Goal: Task Accomplishment & Management: Complete application form

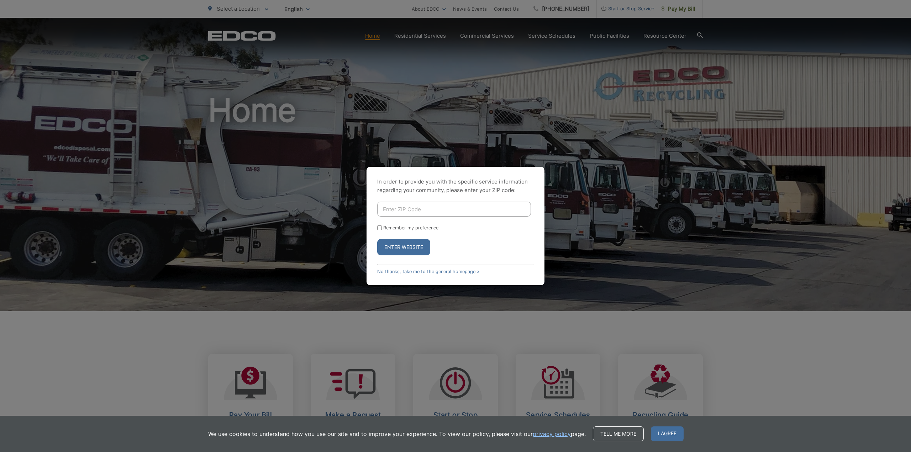
click at [437, 208] on input "Enter ZIP Code" at bounding box center [454, 209] width 154 height 15
type input "92081"
click at [397, 248] on button "Enter Website" at bounding box center [403, 247] width 53 height 16
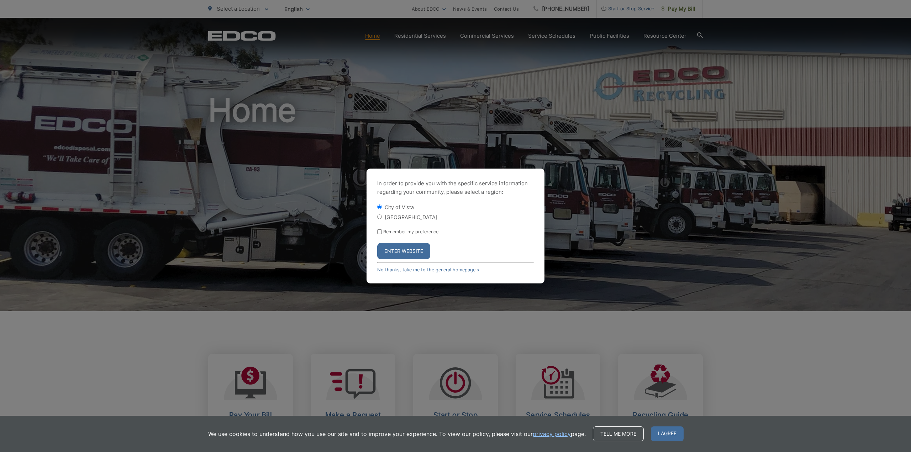
click at [409, 254] on button "Enter Website" at bounding box center [403, 251] width 53 height 16
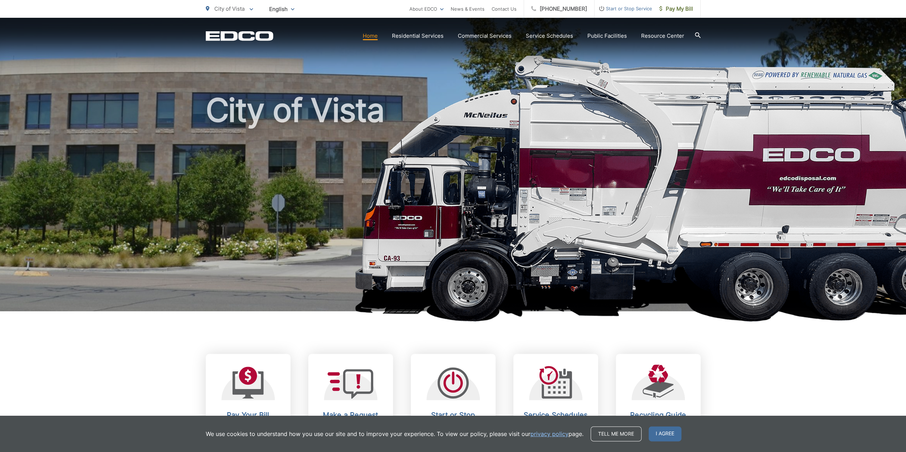
scroll to position [107, 0]
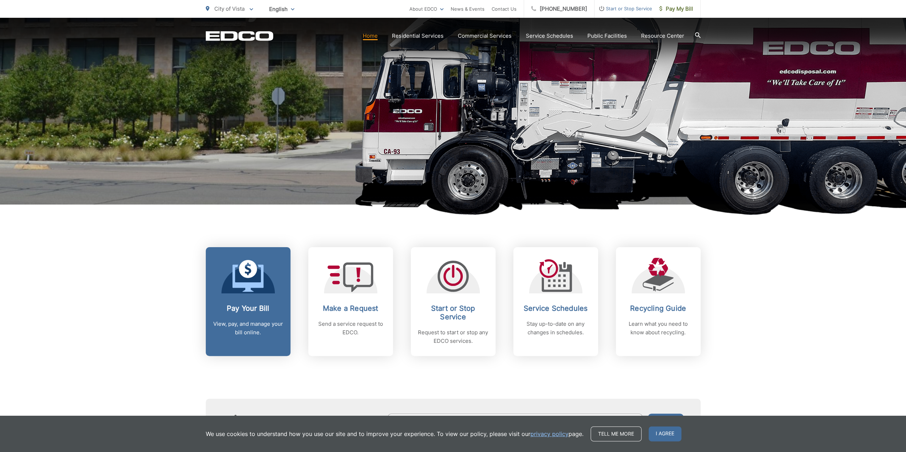
click at [240, 320] on p "View, pay, and manage your bill online." at bounding box center [248, 328] width 70 height 17
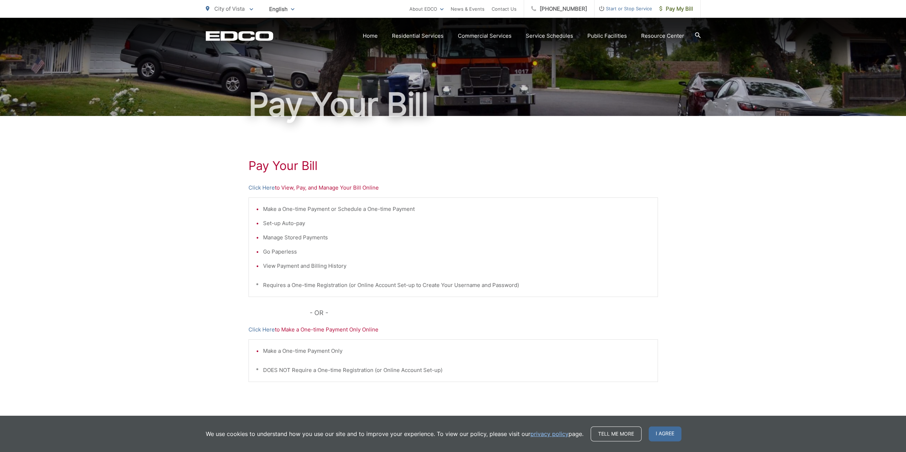
scroll to position [53, 0]
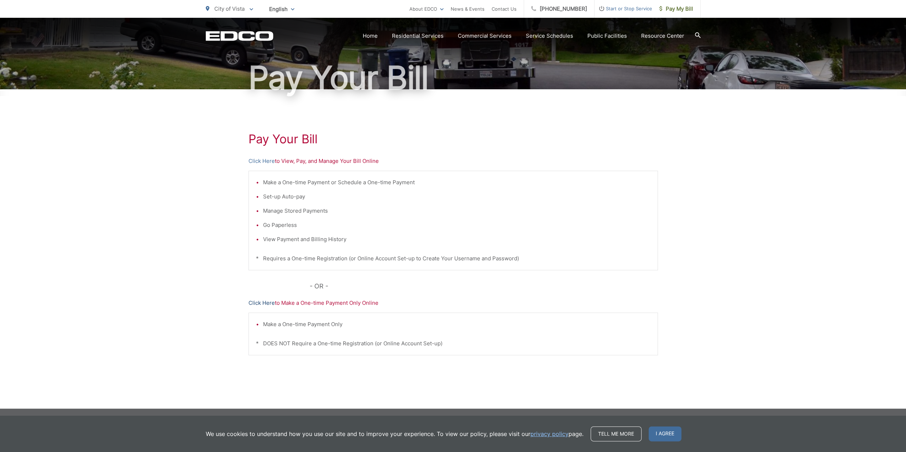
click at [262, 300] on link "Click Here" at bounding box center [261, 303] width 26 height 9
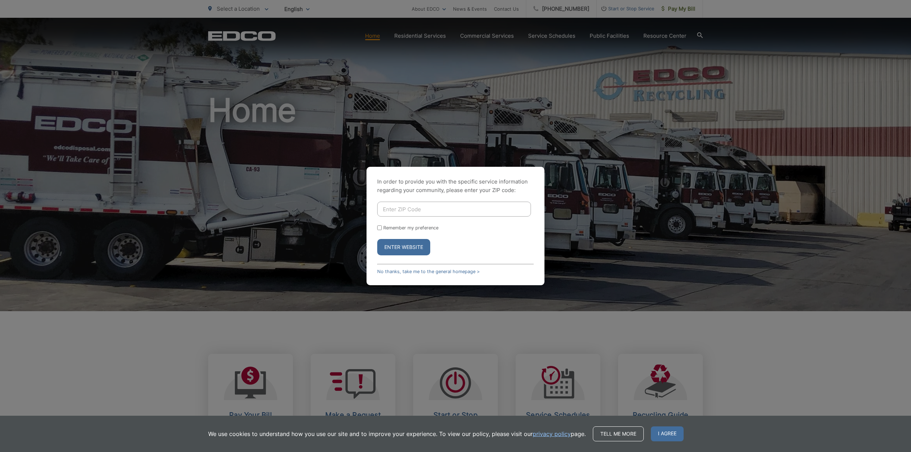
drag, startPoint x: 434, startPoint y: 207, endPoint x: 426, endPoint y: 213, distance: 9.7
click at [433, 210] on input "Enter ZIP Code" at bounding box center [454, 209] width 154 height 15
type input "92081"
click at [405, 252] on button "Enter Website" at bounding box center [403, 247] width 53 height 16
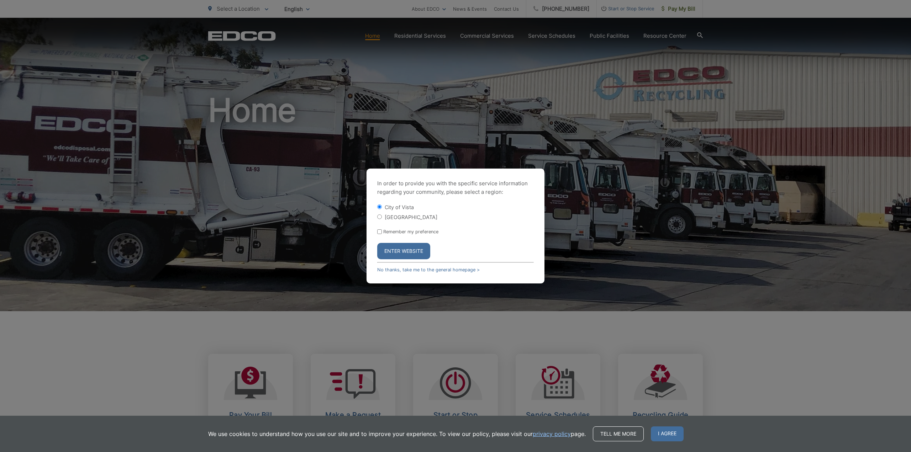
click at [409, 255] on button "Enter Website" at bounding box center [403, 251] width 53 height 16
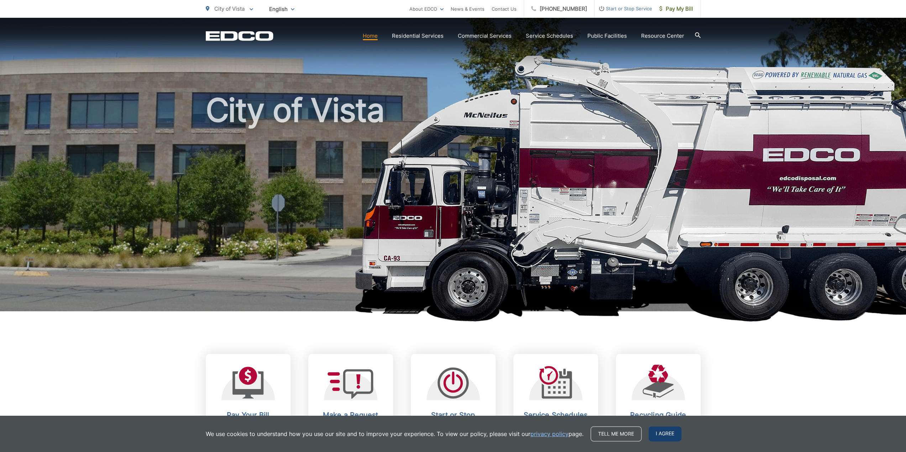
click at [661, 433] on span "I agree" at bounding box center [664, 434] width 33 height 15
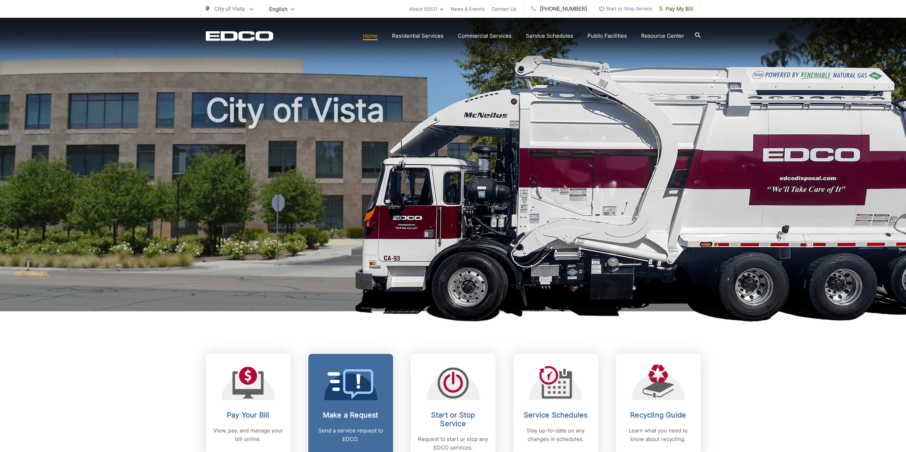
scroll to position [71, 0]
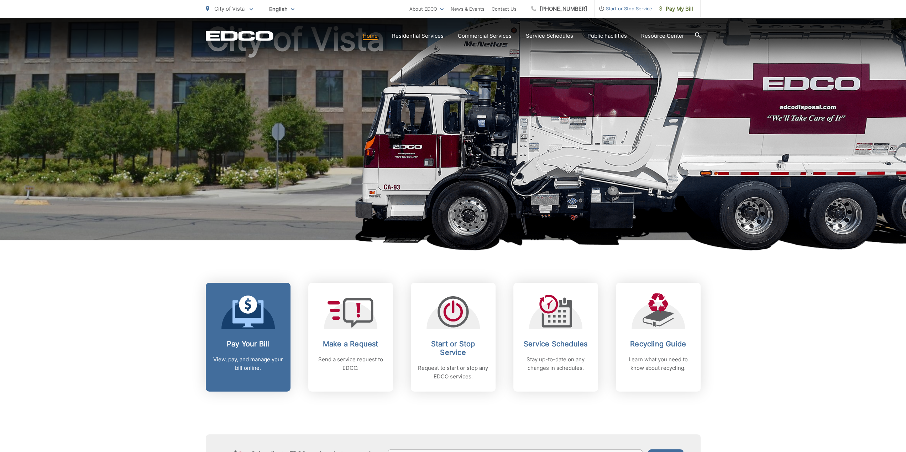
click at [275, 348] on h2 "Pay Your Bill" at bounding box center [248, 344] width 70 height 9
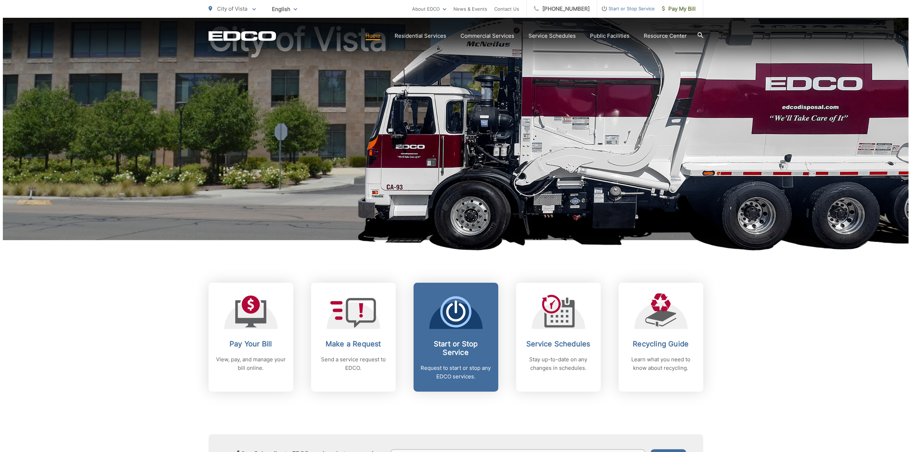
scroll to position [71, 0]
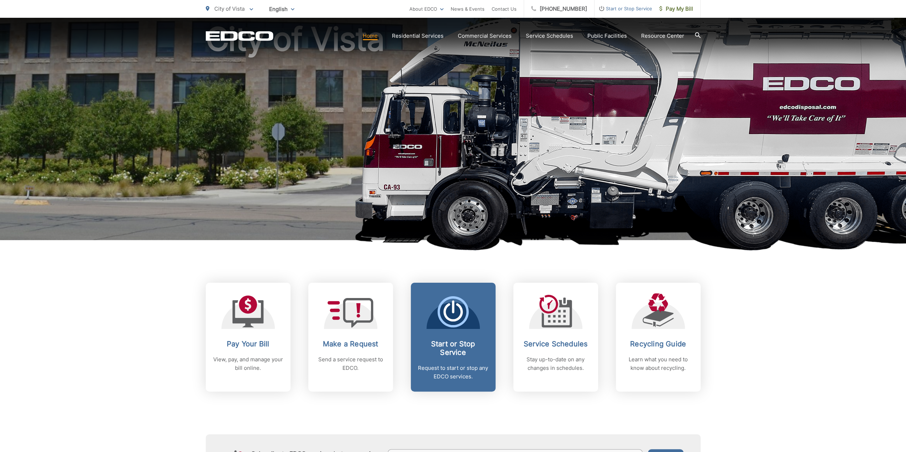
click at [454, 347] on h2 "Start or Stop Service" at bounding box center [453, 348] width 70 height 17
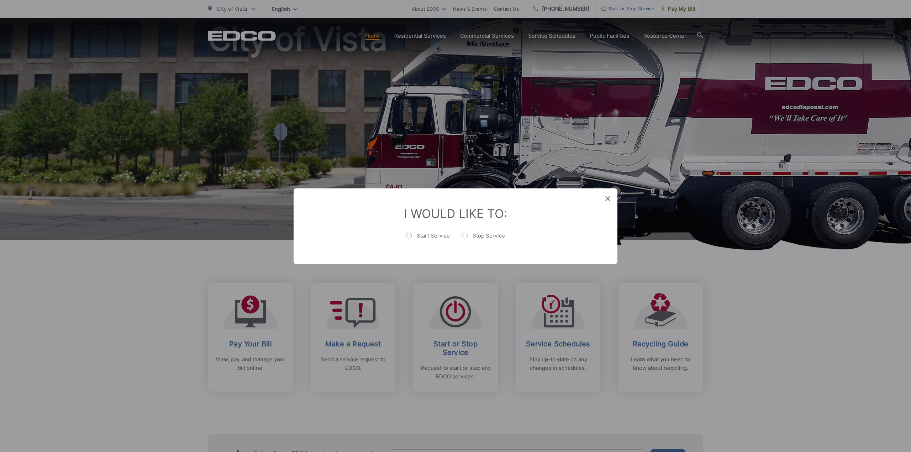
click at [464, 236] on label "Stop Service" at bounding box center [483, 239] width 43 height 14
radio input "true"
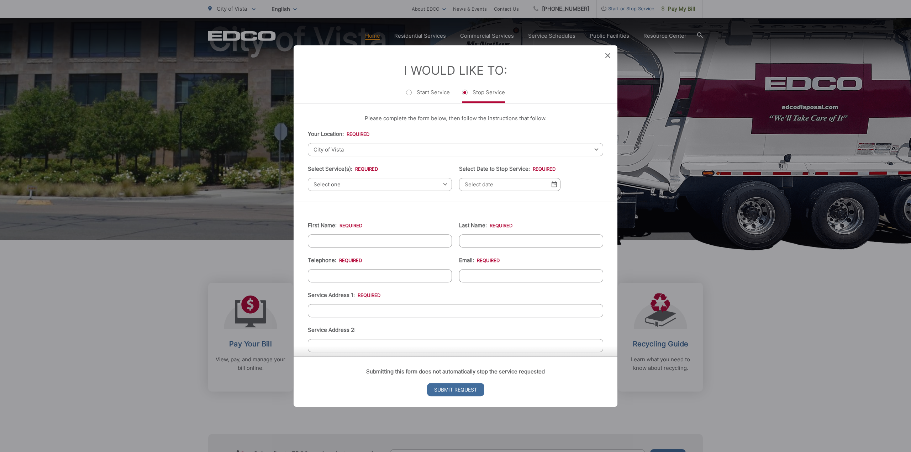
click at [404, 185] on span "Select one" at bounding box center [380, 184] width 144 height 13
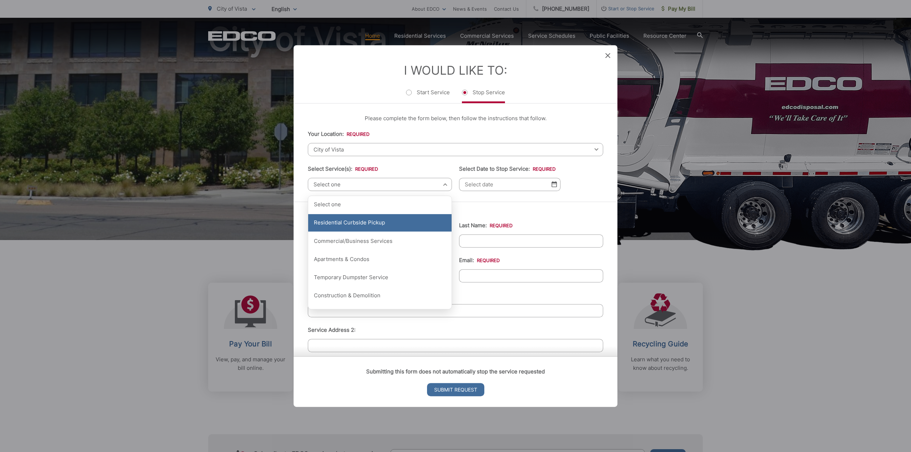
click at [385, 227] on div "Residential Curbside Pickup" at bounding box center [379, 223] width 143 height 18
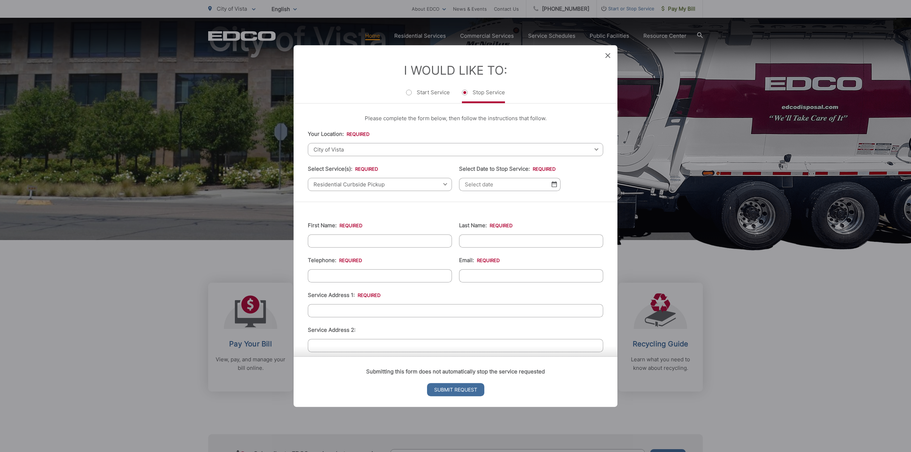
click at [552, 187] on img at bounding box center [554, 185] width 5 height 6
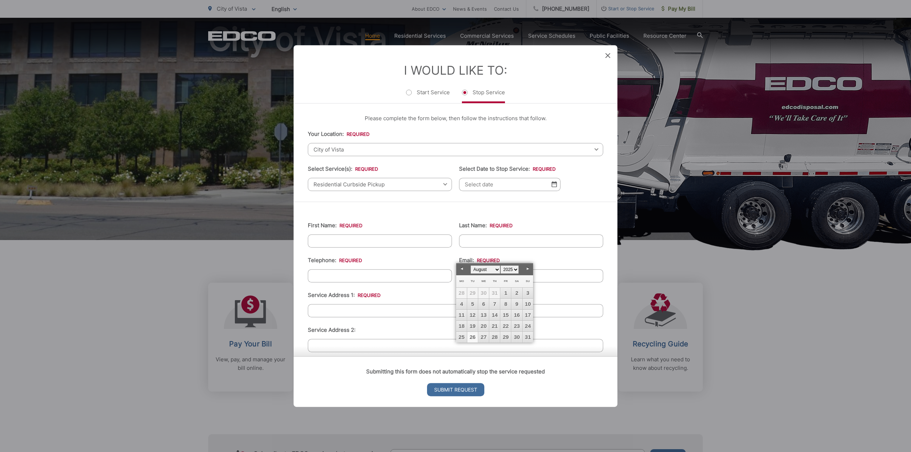
click at [498, 269] on select "January February March April May June July August September October November De…" at bounding box center [485, 270] width 30 height 9
click at [506, 292] on link "1" at bounding box center [505, 293] width 11 height 11
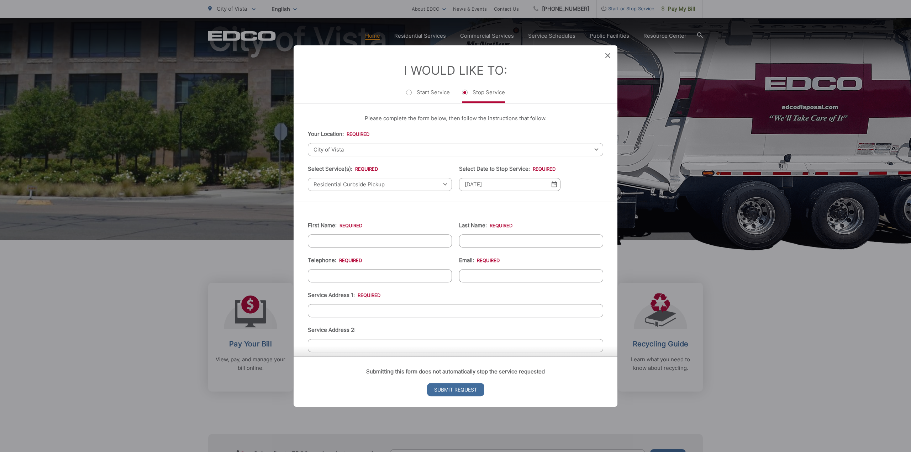
click at [552, 183] on img at bounding box center [554, 185] width 5 height 6
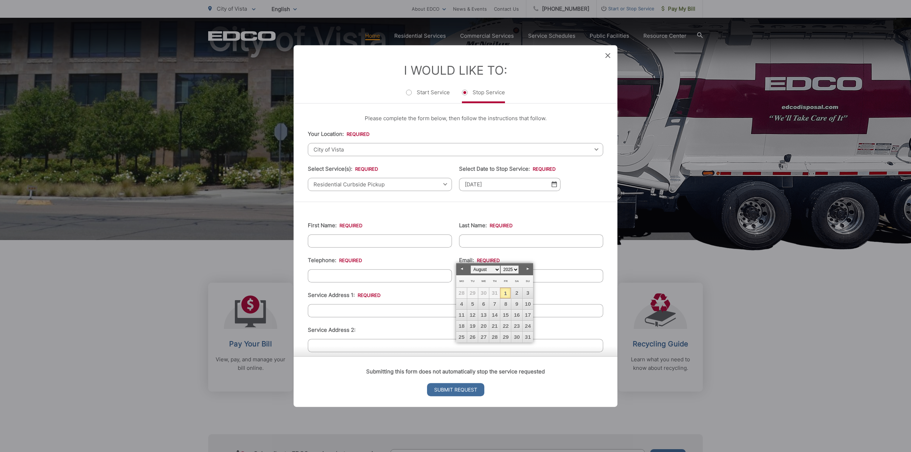
click at [524, 267] on link "Next" at bounding box center [527, 269] width 11 height 11
click at [480, 292] on link "1" at bounding box center [483, 293] width 11 height 11
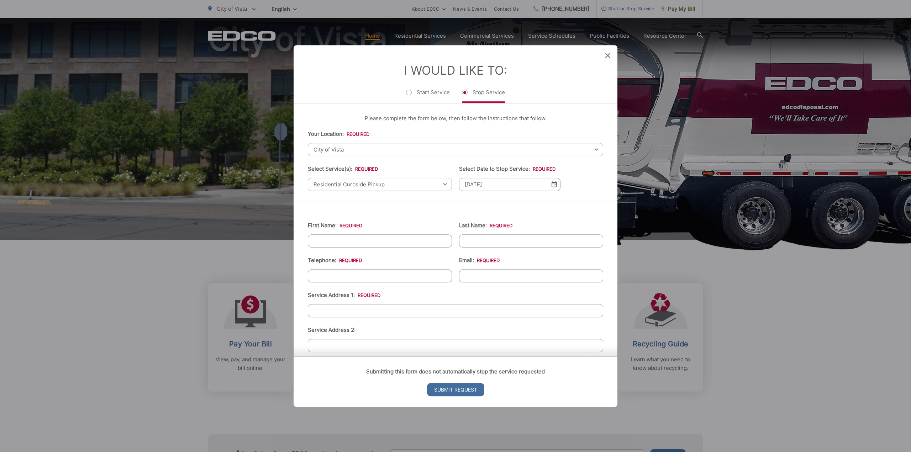
click at [552, 185] on img at bounding box center [554, 185] width 5 height 6
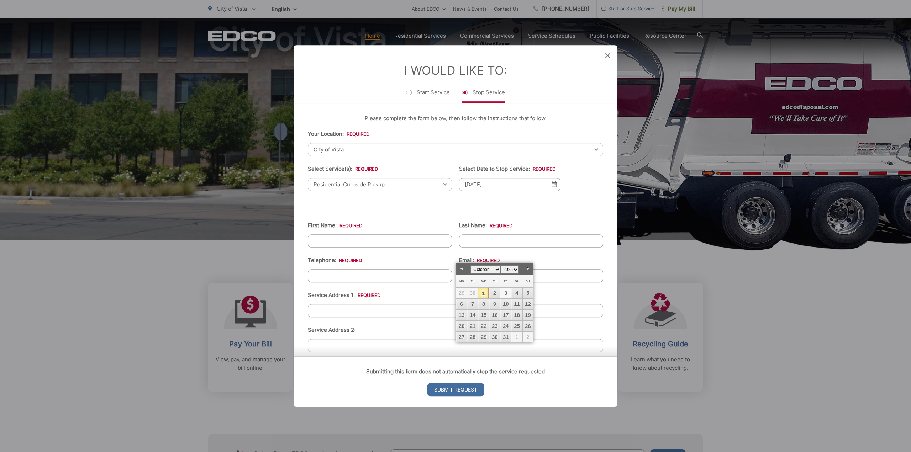
click at [504, 295] on link "3" at bounding box center [505, 293] width 11 height 11
type input "10/03/2025"
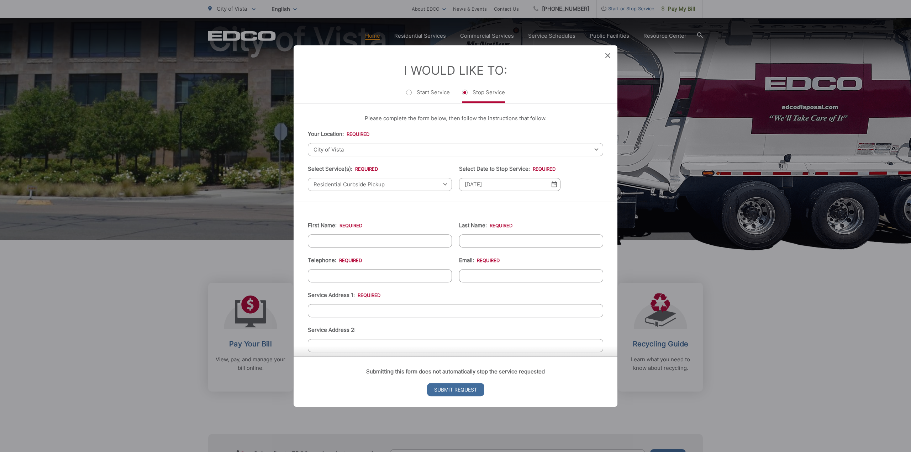
click at [555, 185] on input "10/03/2025" at bounding box center [509, 184] width 101 height 13
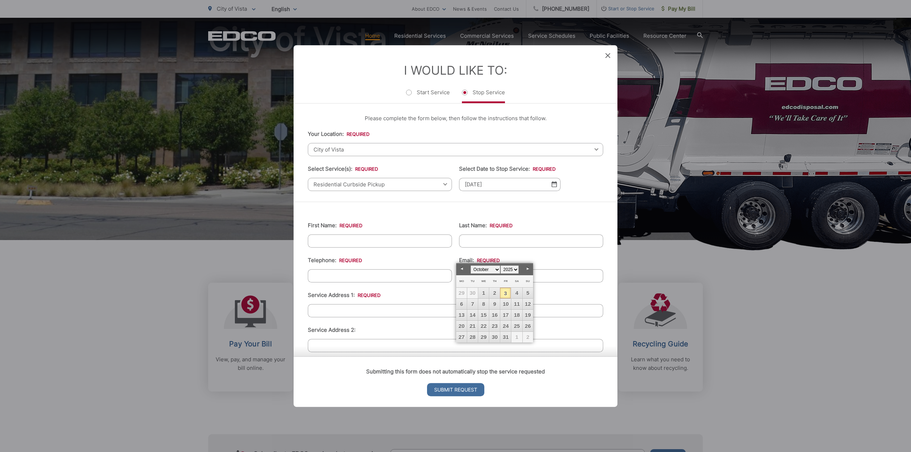
click at [401, 216] on ul "First Name: * Last Name: * Telephone: * Email: * Service Address 1: * Service A…" at bounding box center [455, 386] width 295 height 346
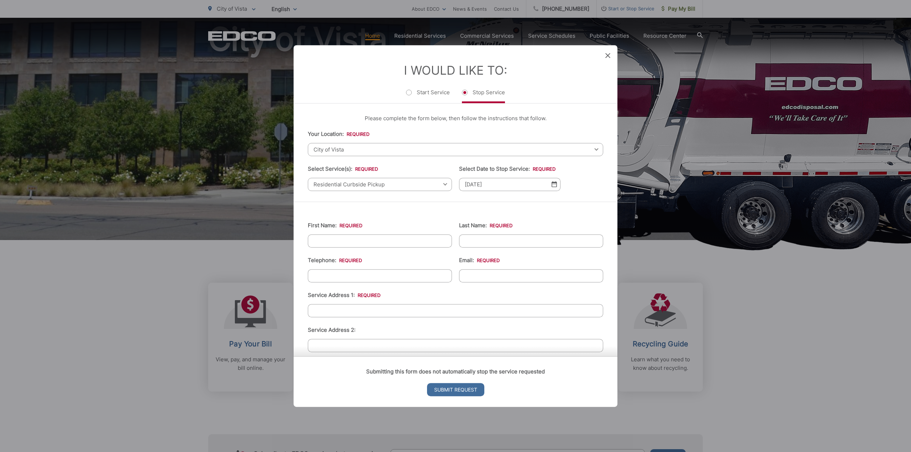
click at [388, 237] on input "First Name: *" at bounding box center [380, 241] width 144 height 13
type input "Thomas"
click at [500, 237] on input "Last Name: *" at bounding box center [531, 241] width 144 height 13
type input "Trinh"
click at [421, 214] on ul "First Name: * Thomas Last Name: * Trinh Telephone: * Email: * Service Address 1…" at bounding box center [455, 386] width 295 height 346
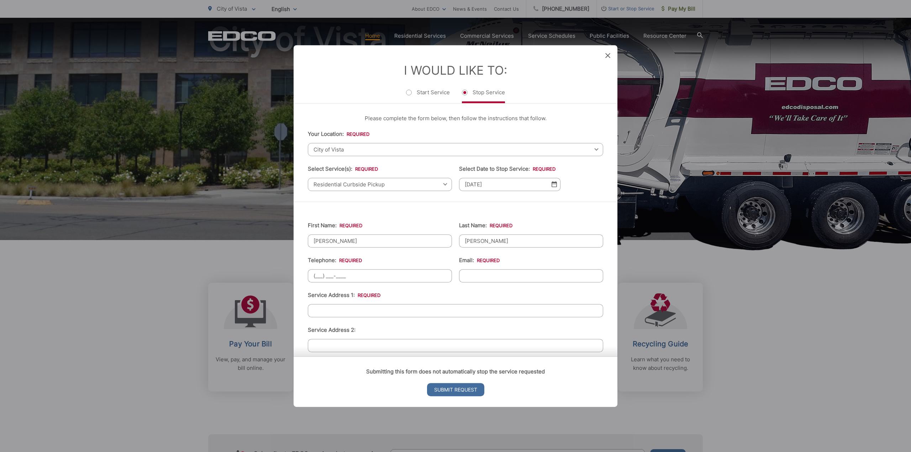
click at [392, 277] on input "(___) ___-____" at bounding box center [380, 275] width 144 height 13
type input "(760) 650-2788"
click at [484, 277] on input "Email: *" at bounding box center [531, 275] width 144 height 13
type input "tjpro4@yahoo.com"
click at [354, 315] on input "Service Address 1: *" at bounding box center [455, 310] width 295 height 13
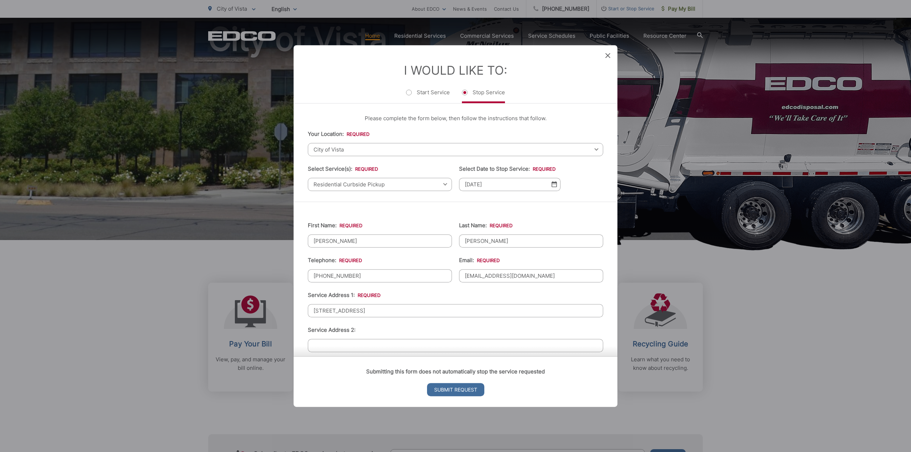
click at [401, 334] on li "Service Address 2:" at bounding box center [455, 339] width 295 height 26
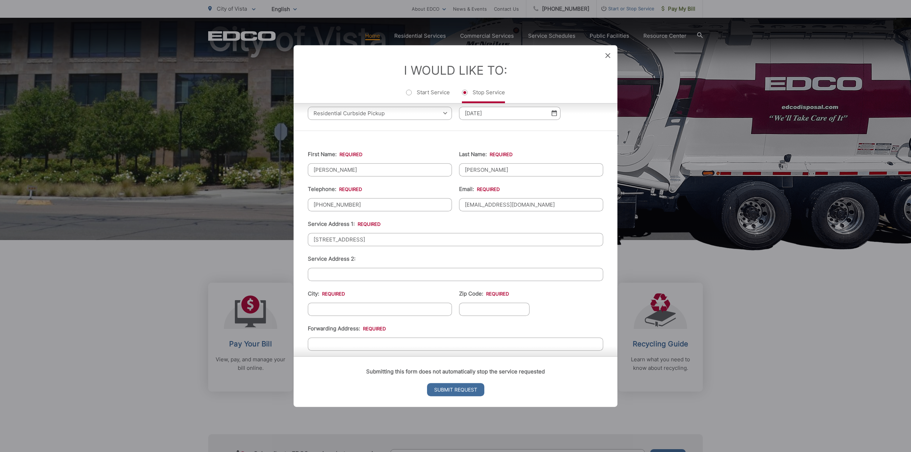
scroll to position [65, 0]
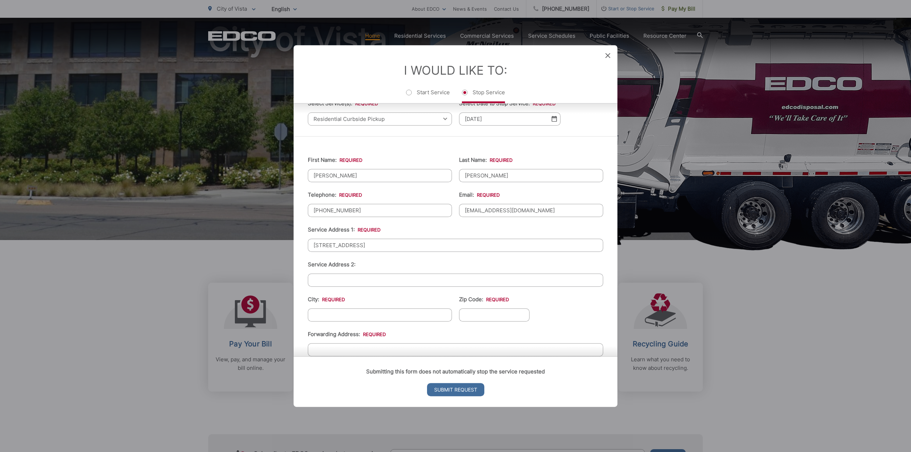
drag, startPoint x: 415, startPoint y: 245, endPoint x: 394, endPoint y: 243, distance: 20.8
click at [394, 243] on input "1109 La Tortuga Drive Vista, CA 92081" at bounding box center [455, 245] width 295 height 13
type input "1109 La Tortuga Drive Vista, CA"
click at [466, 314] on input "Zip Code: *" at bounding box center [494, 315] width 70 height 13
paste input "92081"
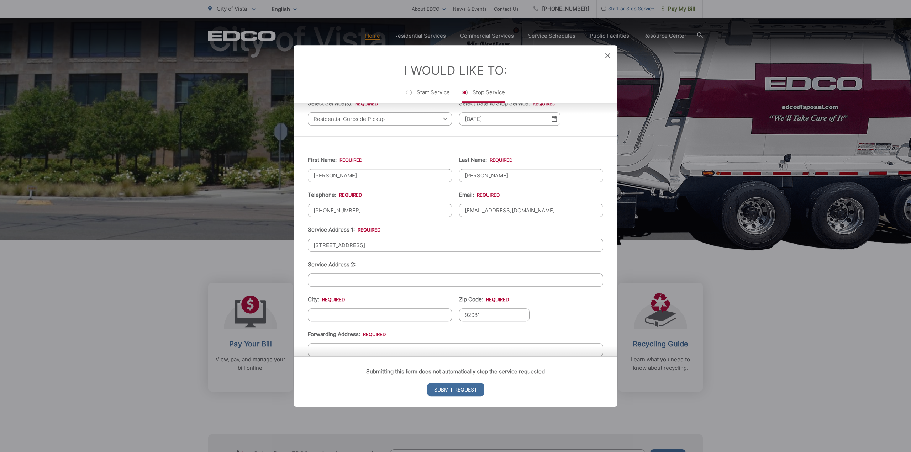
type input "92081"
drag, startPoint x: 381, startPoint y: 245, endPoint x: 370, endPoint y: 243, distance: 11.5
click at [370, 243] on input "1109 La Tortuga Drive Vista, CA" at bounding box center [455, 245] width 295 height 13
type input "1109 La Tortuga Drive , CA"
click at [343, 315] on input "City: *" at bounding box center [380, 315] width 144 height 13
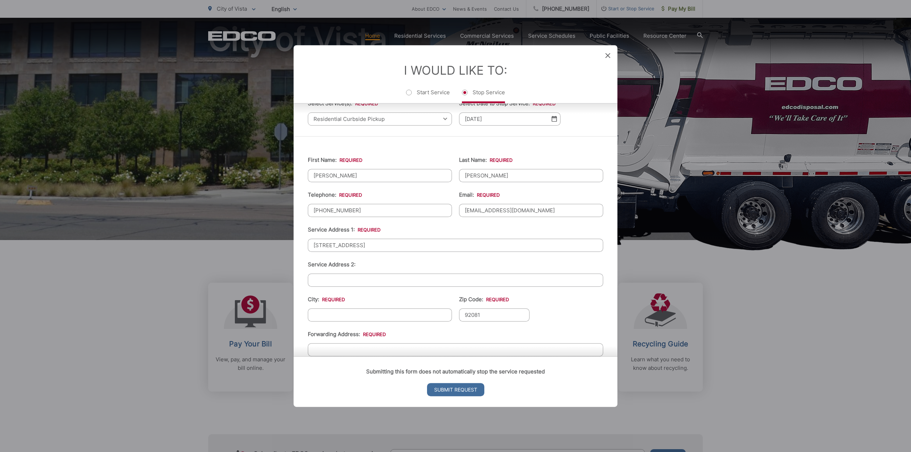
paste input "Vista"
type input "Vista"
drag, startPoint x: 384, startPoint y: 246, endPoint x: 368, endPoint y: 246, distance: 15.7
click at [368, 246] on input "1109 La Tortuga Drive , CA" at bounding box center [455, 245] width 295 height 13
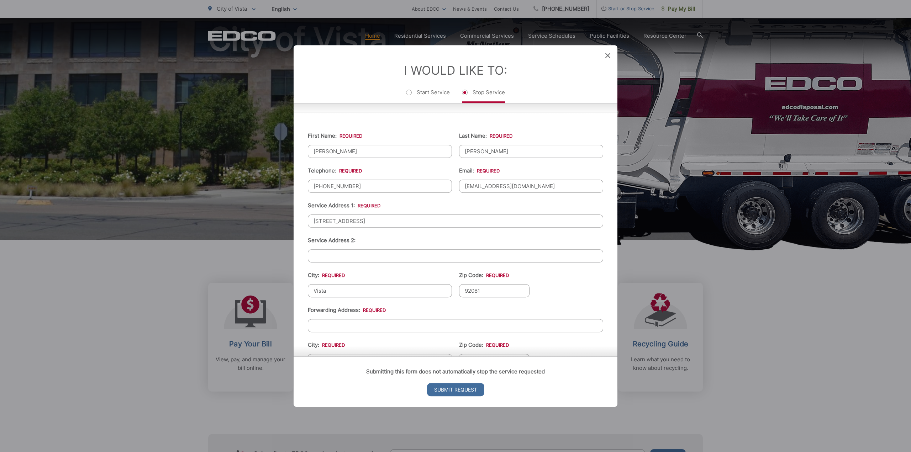
scroll to position [101, 0]
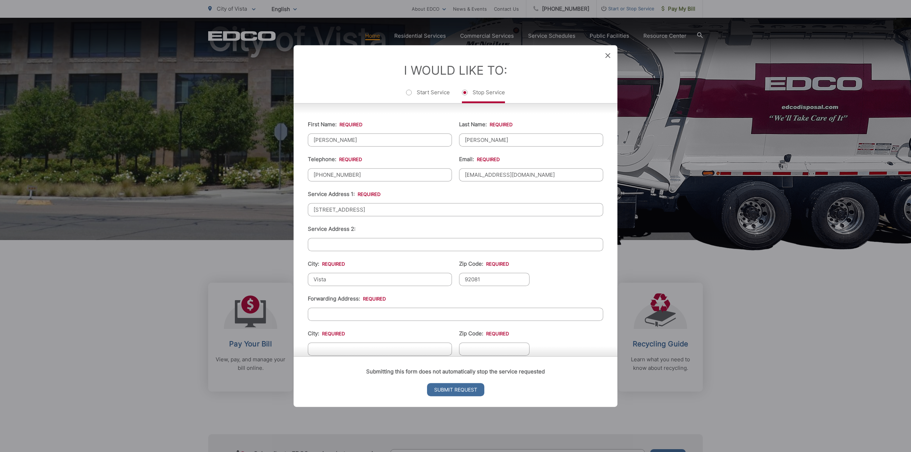
type input "1109 La Tortuga Drive"
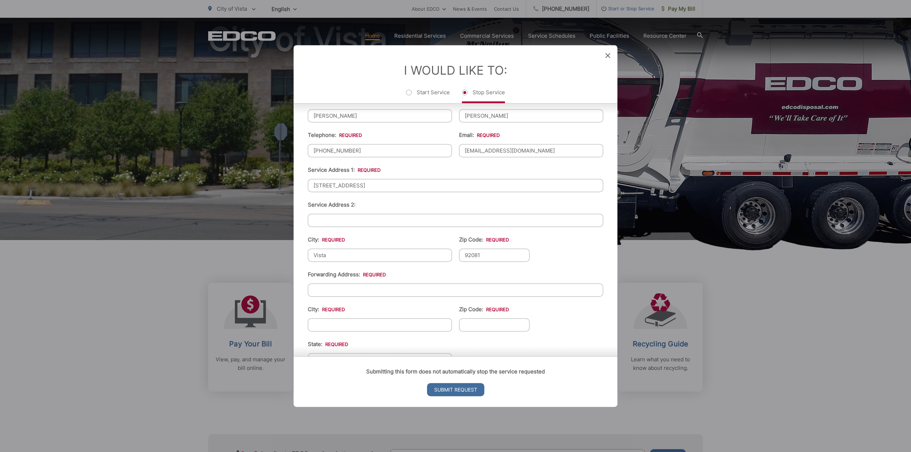
scroll to position [137, 0]
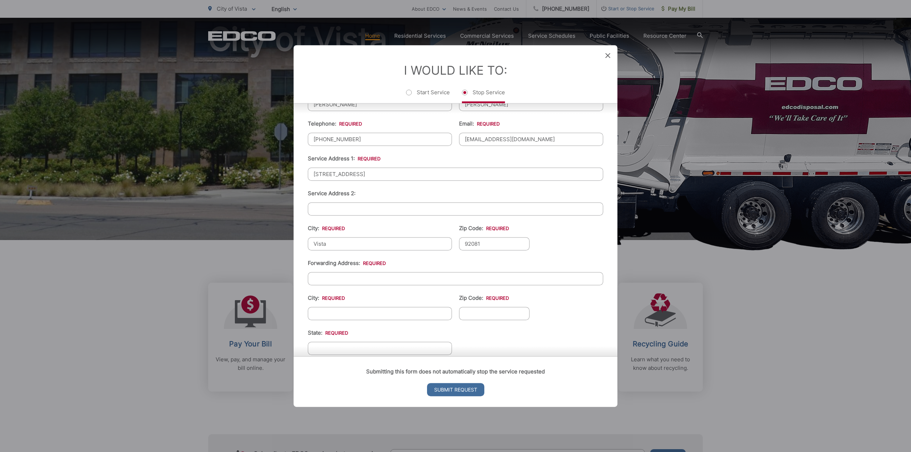
click at [351, 283] on ul "First Name: * Thomas Last Name: * Trinh Telephone: * (760) 650-2788 Email: * tj…" at bounding box center [455, 249] width 295 height 346
click at [351, 280] on input "Forwarding Address: *" at bounding box center [455, 278] width 295 height 13
paste input "14240 Ava Ln"
type input "14240 Ava Ln"
click at [478, 310] on input "Zip Code: *" at bounding box center [494, 313] width 70 height 13
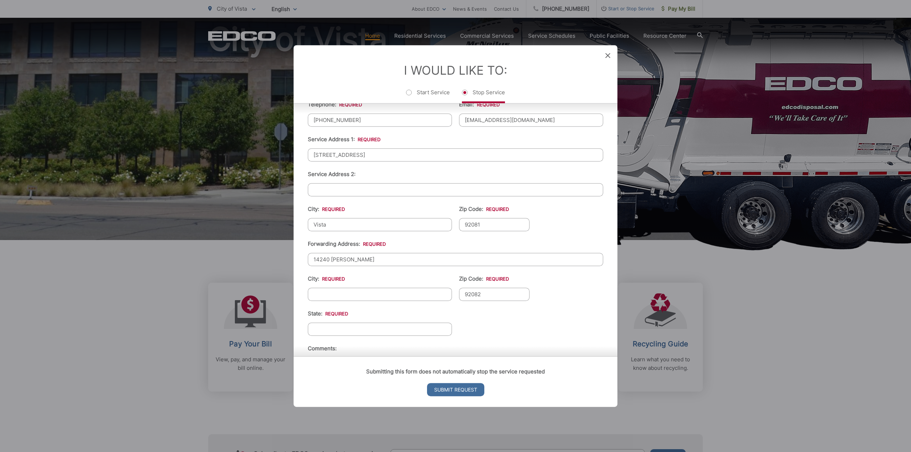
scroll to position [172, 0]
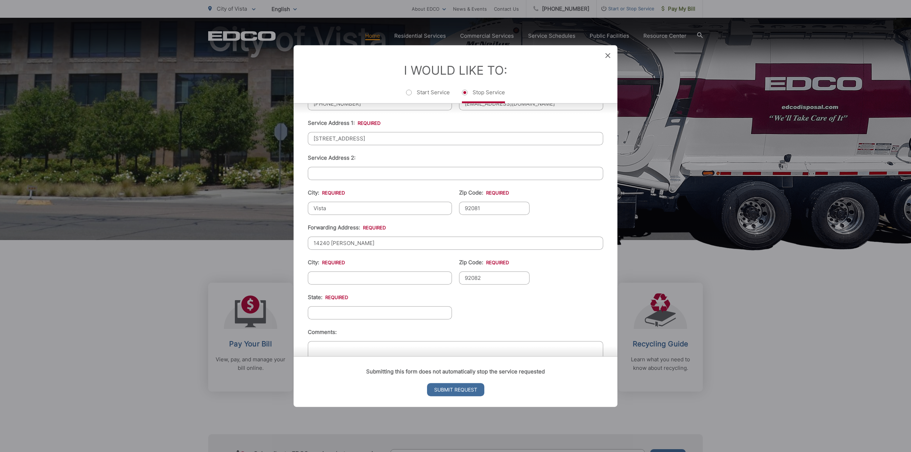
type input "92082"
click at [371, 278] on input "City: *" at bounding box center [380, 278] width 144 height 13
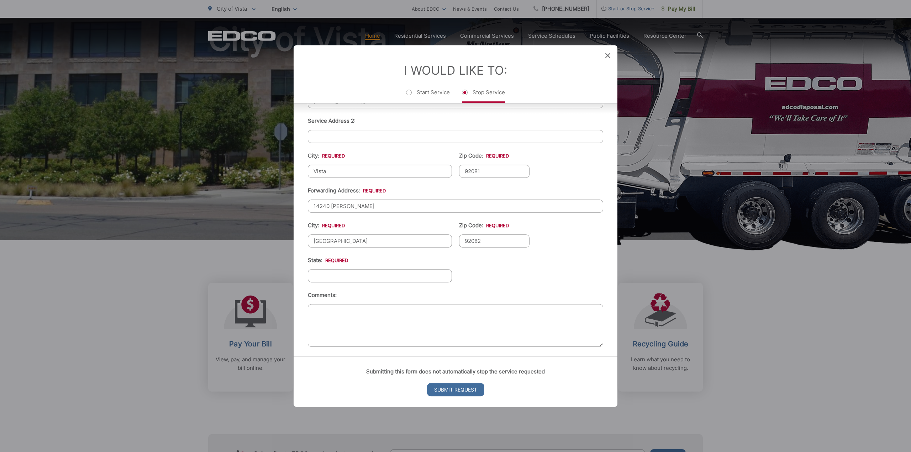
type input "[GEOGRAPHIC_DATA]"
click at [511, 282] on ul "First Name: * Thomas Last Name: * Trinh Telephone: * (760) 650-2788 Email: * tj…" at bounding box center [455, 177] width 295 height 346
click at [730, 378] on div "Entry Status None In Progress Completed None None In Progress Completed I Would…" at bounding box center [455, 226] width 911 height 452
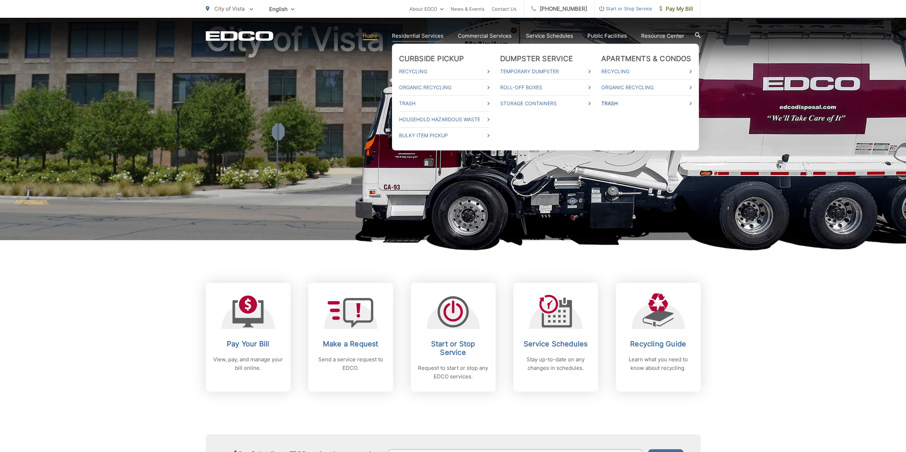
click at [619, 104] on link "Trash" at bounding box center [646, 103] width 90 height 9
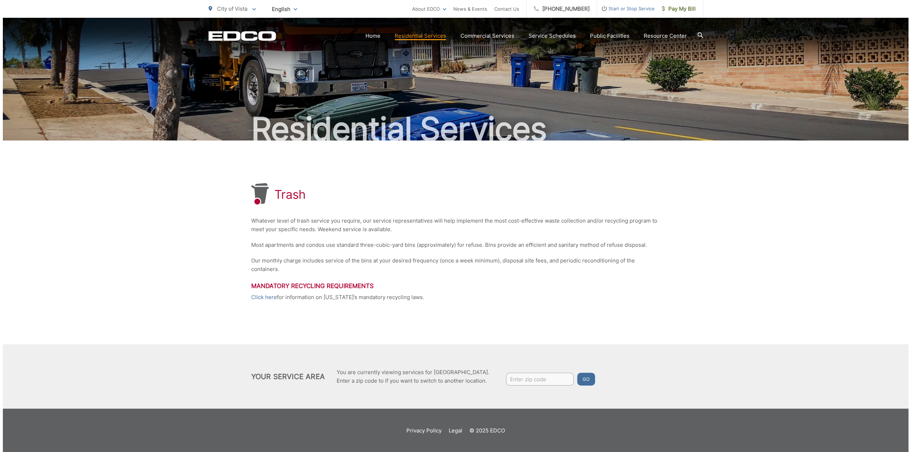
scroll to position [2, 0]
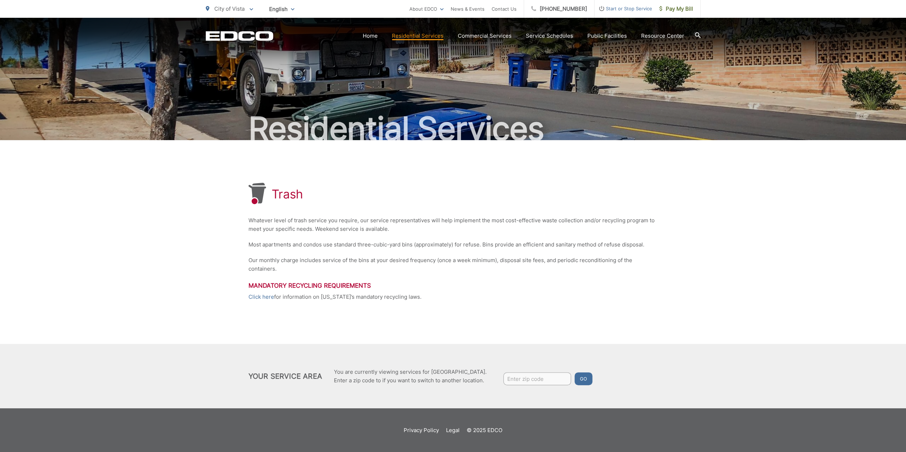
click at [511, 376] on input "Enter zip code" at bounding box center [537, 379] width 68 height 13
type input "92081"
click at [587, 380] on button "Go" at bounding box center [583, 379] width 18 height 13
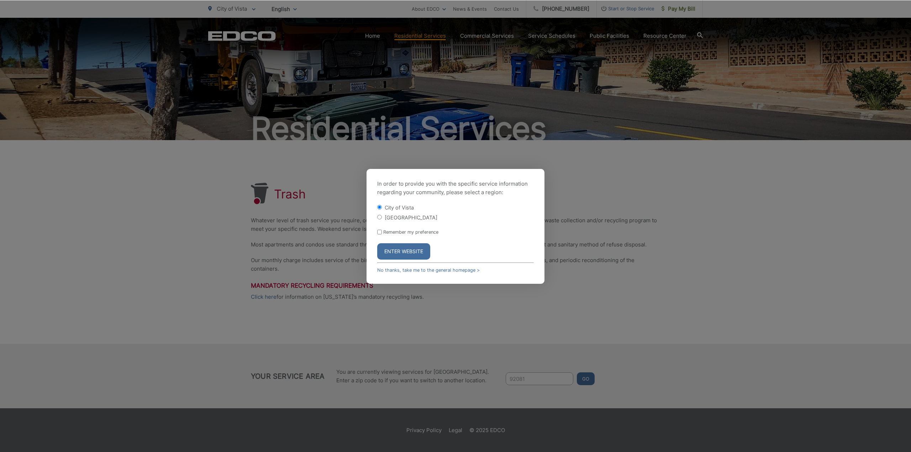
click at [405, 253] on button "Enter Website" at bounding box center [403, 251] width 53 height 16
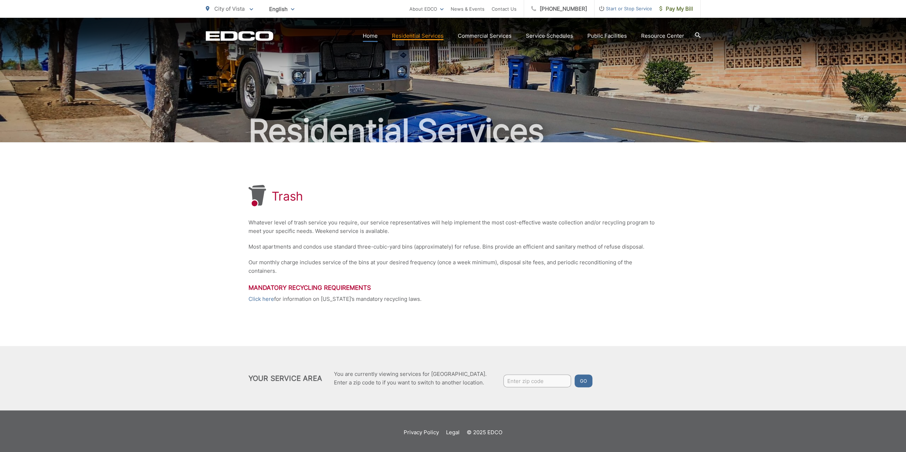
click at [372, 35] on link "Home" at bounding box center [370, 36] width 15 height 9
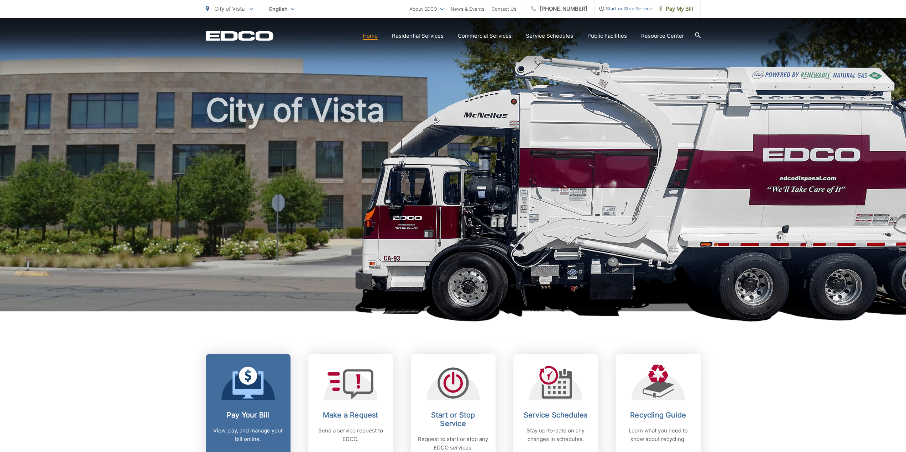
click at [258, 412] on h2 "Pay Your Bill" at bounding box center [248, 415] width 70 height 9
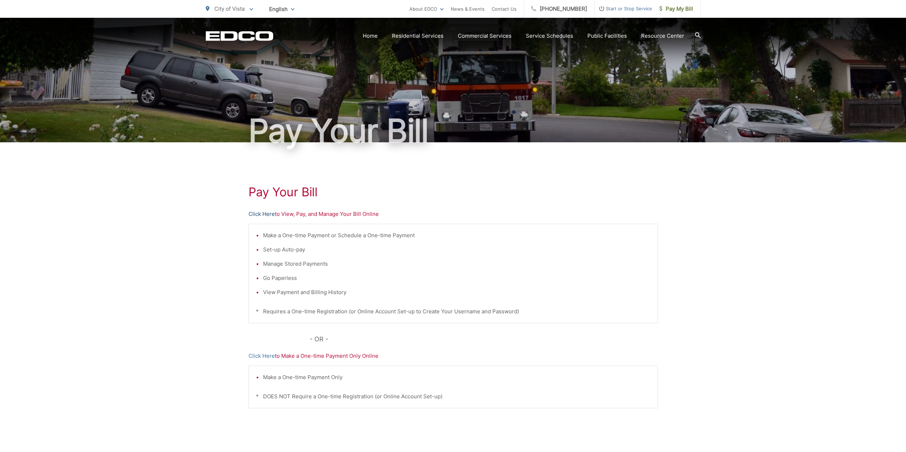
click at [264, 213] on link "Click Here" at bounding box center [261, 214] width 26 height 9
click at [256, 214] on link "Click Here" at bounding box center [261, 214] width 26 height 9
